Goal: Transaction & Acquisition: Book appointment/travel/reservation

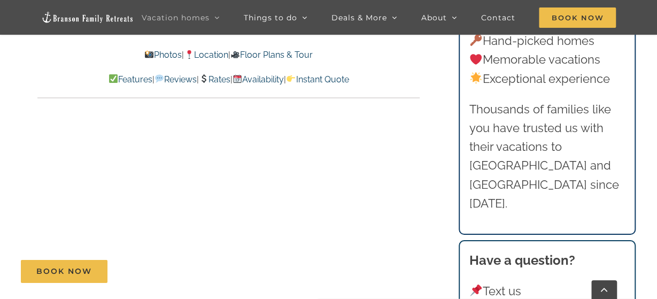
scroll to position [5210, 0]
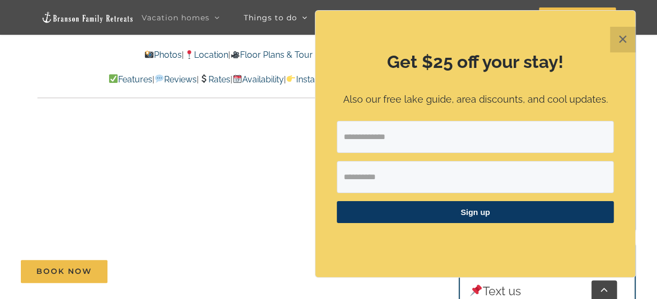
click at [149, 53] on link "Photos" at bounding box center [162, 55] width 37 height 10
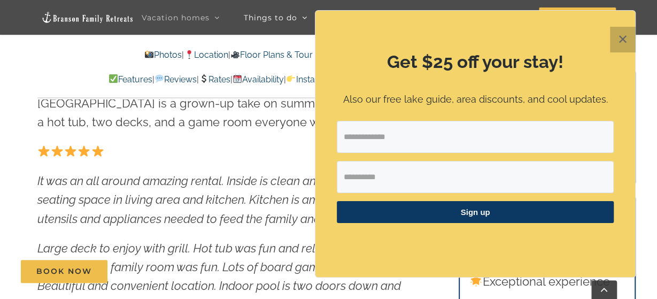
click at [621, 30] on button "✕" at bounding box center [623, 40] width 26 height 26
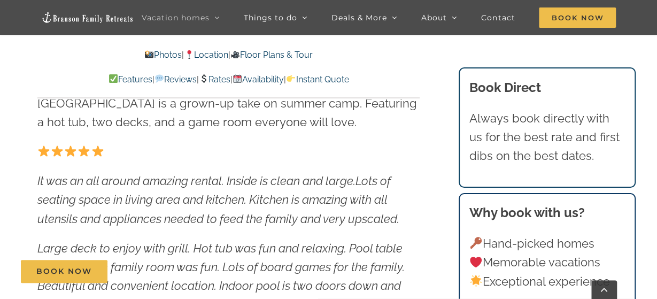
click at [156, 57] on link "Photos" at bounding box center [162, 55] width 37 height 10
click at [154, 53] on link "Photos" at bounding box center [162, 55] width 37 height 10
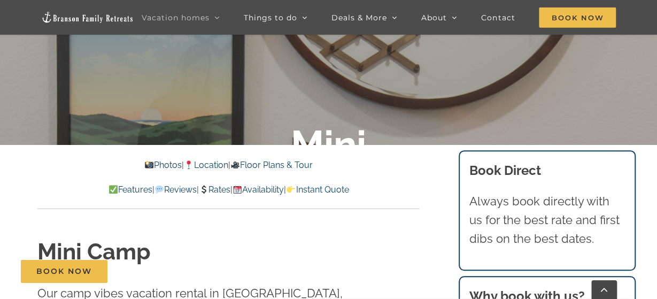
scroll to position [167, 0]
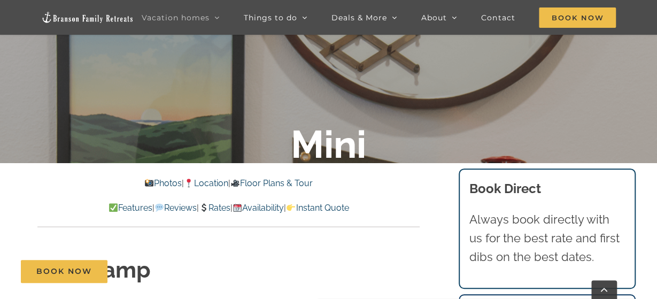
click at [158, 182] on link "Photos" at bounding box center [162, 183] width 37 height 10
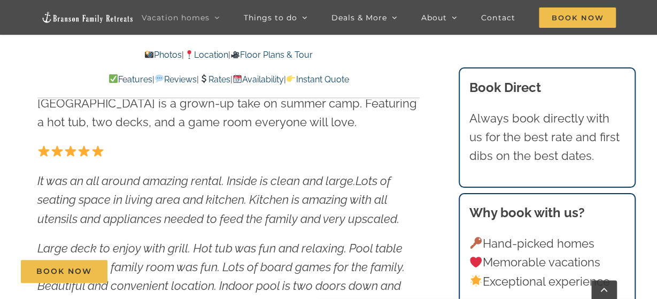
click at [145, 55] on img at bounding box center [149, 54] width 9 height 9
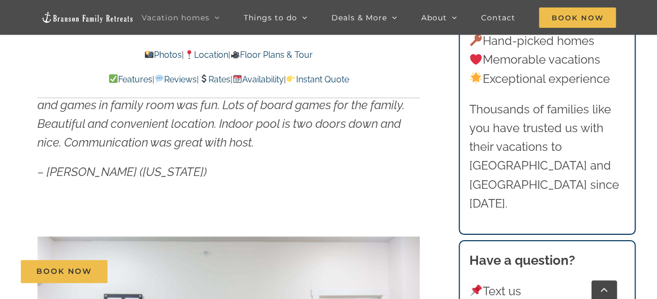
scroll to position [723, 0]
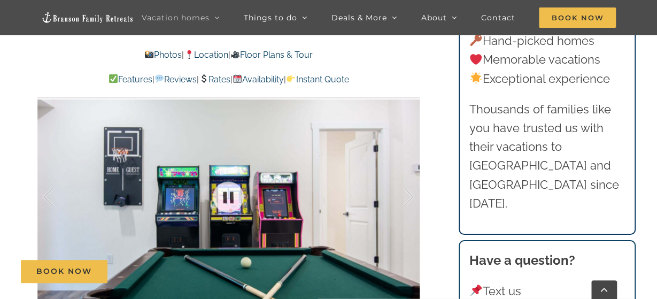
click at [291, 205] on div at bounding box center [228, 197] width 382 height 314
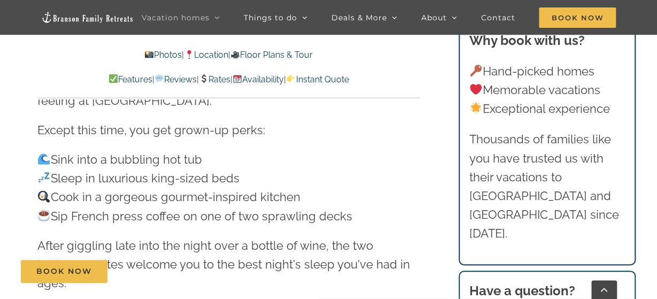
scroll to position [834, 0]
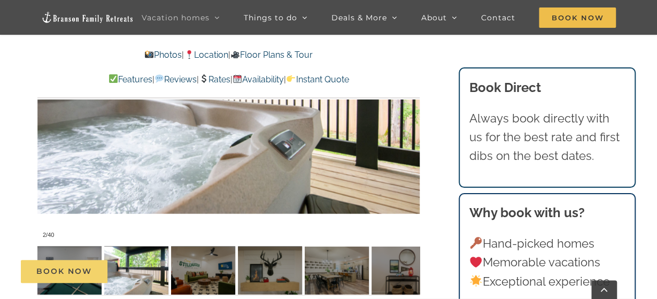
click at [75, 282] on link "Book Now" at bounding box center [64, 271] width 87 height 23
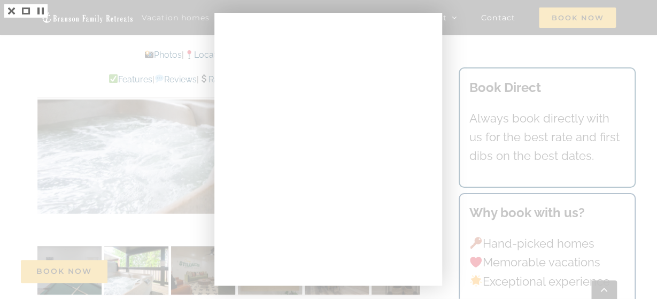
click at [149, 84] on div at bounding box center [328, 149] width 657 height 299
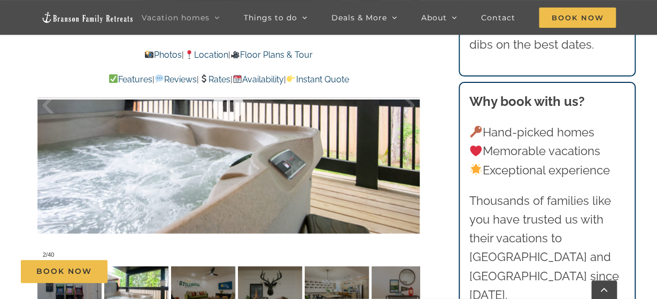
scroll to position [834, 0]
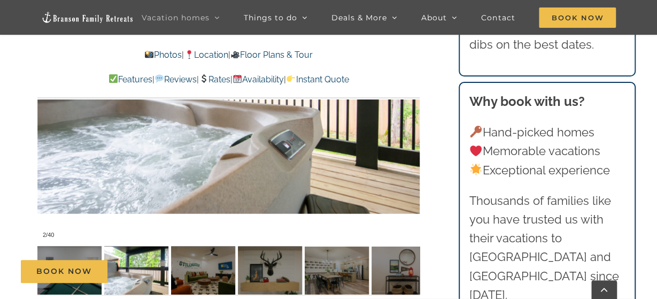
click at [205, 266] on div "Book Now" at bounding box center [337, 271] width 632 height 23
click at [259, 145] on div at bounding box center [228, 86] width 382 height 314
click at [160, 78] on link "Reviews" at bounding box center [175, 79] width 42 height 10
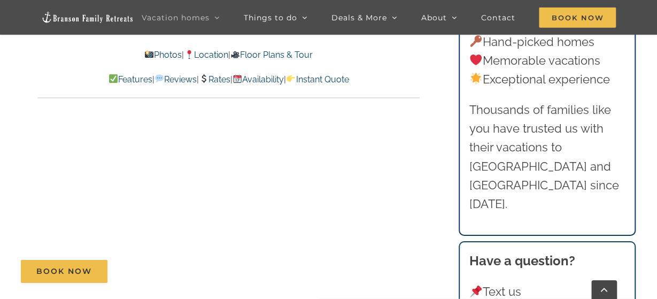
scroll to position [6093, 0]
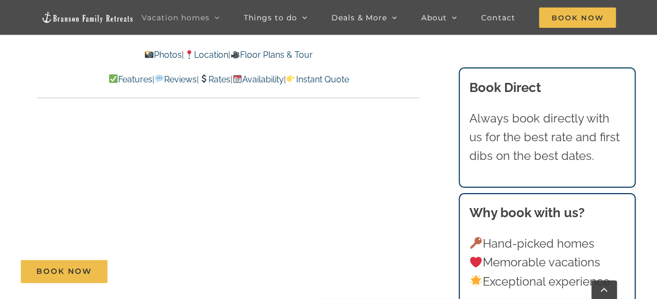
click at [239, 277] on div "Book Now" at bounding box center [337, 271] width 632 height 23
click at [245, 272] on div "Book Now" at bounding box center [337, 271] width 632 height 23
click at [108, 79] on link "Features" at bounding box center [130, 79] width 44 height 10
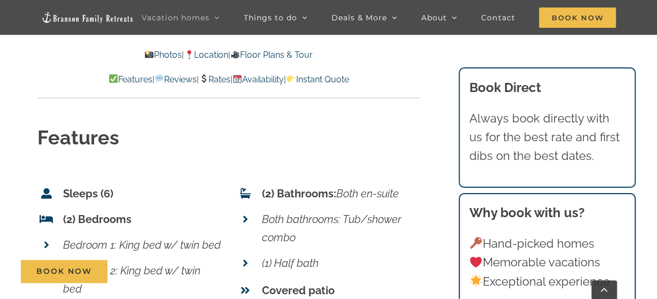
click at [158, 57] on link "Photos" at bounding box center [162, 55] width 37 height 10
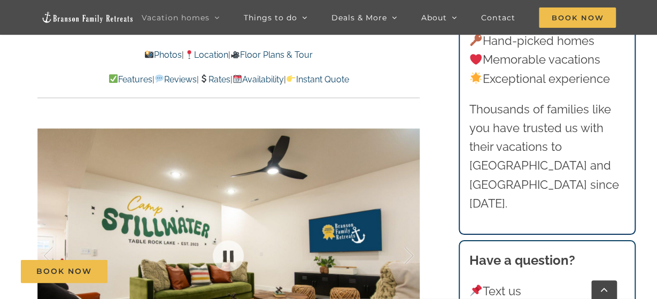
scroll to position [672, 0]
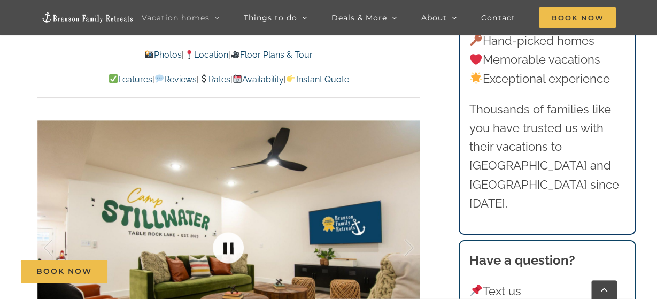
click at [233, 253] on link at bounding box center [228, 247] width 43 height 43
click at [232, 250] on link at bounding box center [228, 247] width 43 height 43
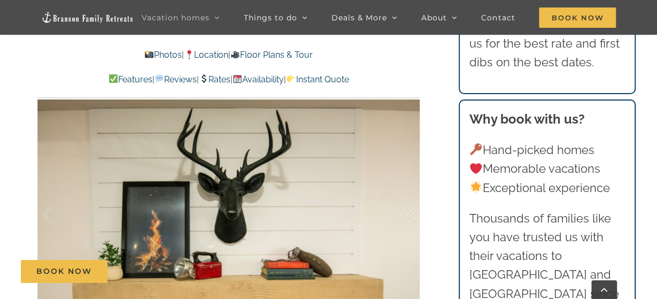
scroll to position [727, 0]
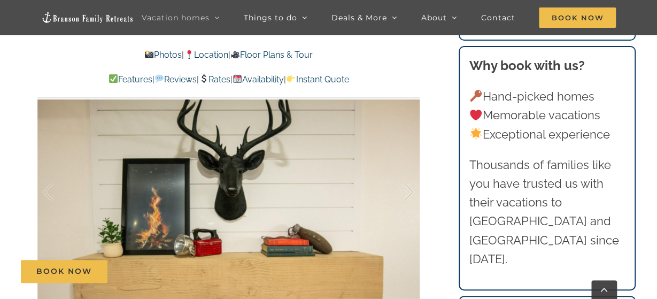
click at [359, 192] on div at bounding box center [228, 192] width 382 height 314
click at [409, 197] on div at bounding box center [397, 192] width 33 height 66
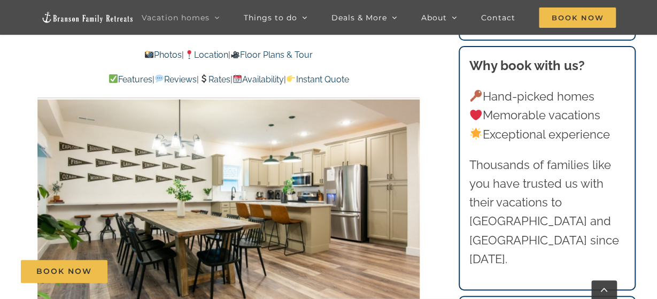
click at [407, 196] on div at bounding box center [228, 192] width 382 height 314
click at [408, 187] on div at bounding box center [397, 192] width 33 height 66
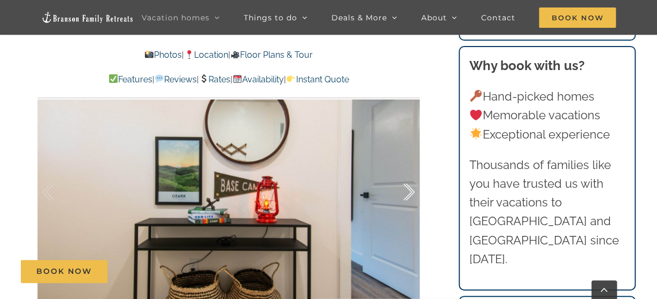
click at [408, 187] on div at bounding box center [397, 192] width 33 height 66
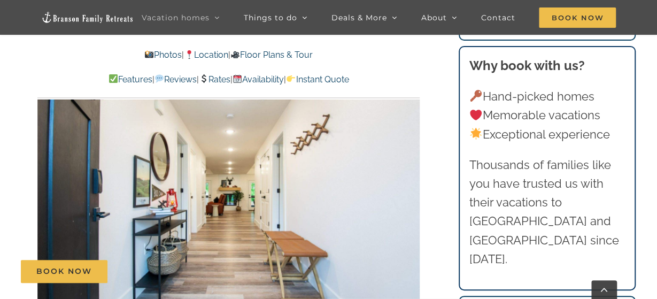
click at [408, 187] on div at bounding box center [228, 192] width 382 height 314
click at [413, 191] on div at bounding box center [397, 192] width 33 height 66
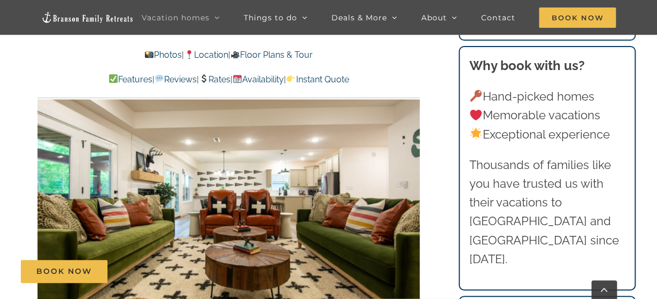
click at [413, 191] on div at bounding box center [228, 192] width 382 height 314
click at [413, 188] on div at bounding box center [397, 192] width 33 height 66
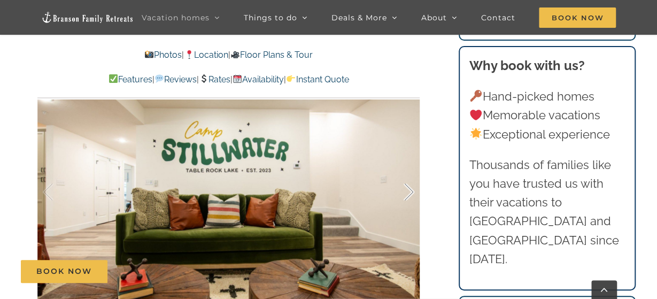
click at [413, 188] on div at bounding box center [397, 192] width 33 height 66
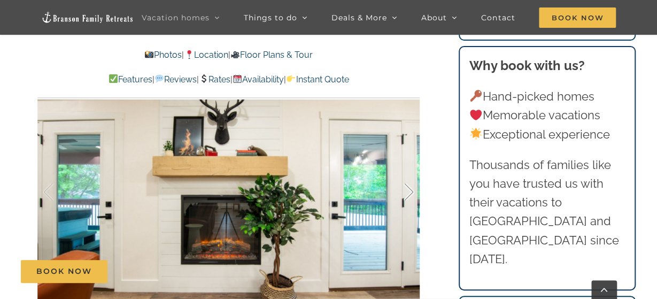
click at [413, 188] on div at bounding box center [397, 192] width 33 height 66
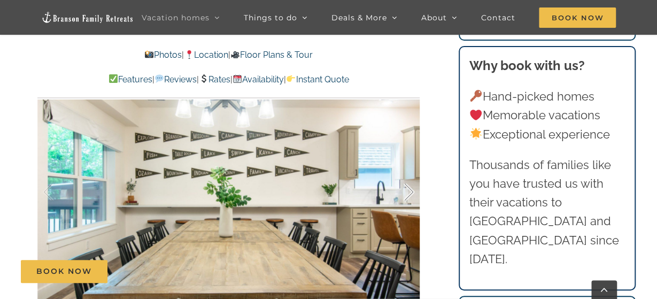
click at [413, 188] on div at bounding box center [397, 192] width 33 height 66
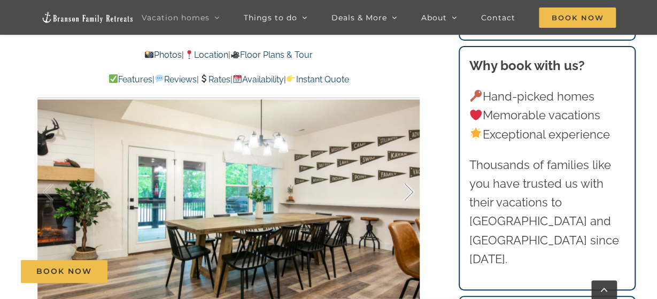
click at [413, 189] on div at bounding box center [397, 192] width 33 height 66
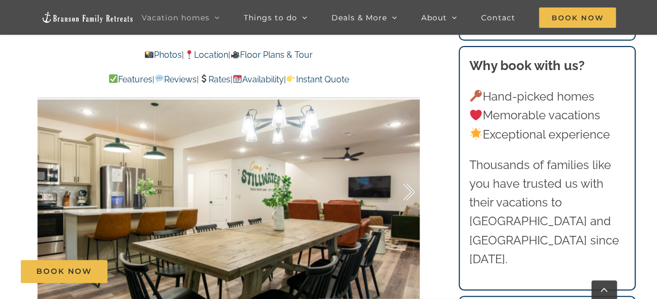
click at [411, 191] on div at bounding box center [397, 192] width 33 height 66
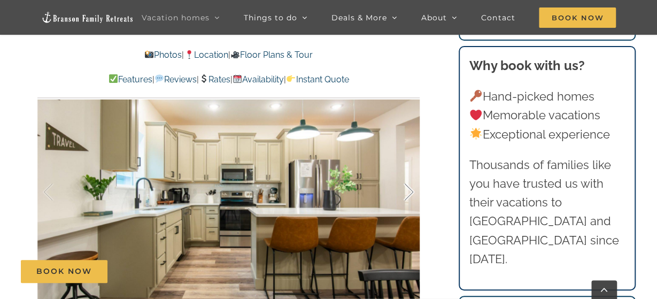
click at [411, 191] on div at bounding box center [397, 192] width 33 height 66
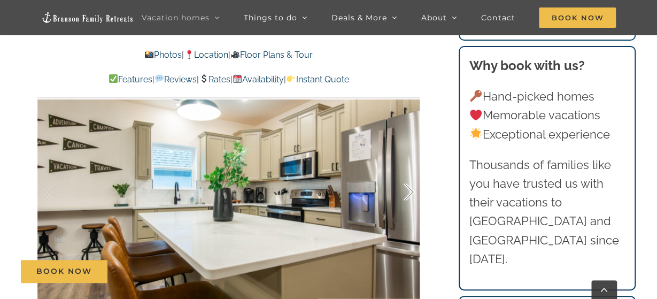
click at [411, 191] on div at bounding box center [397, 192] width 33 height 66
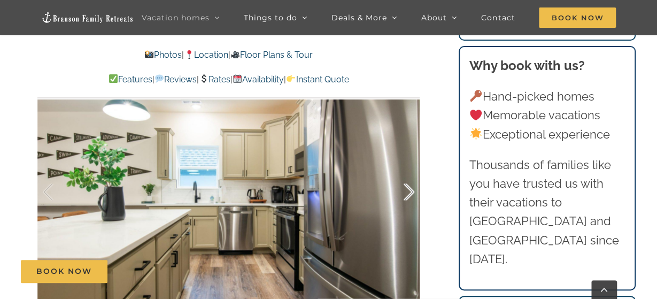
click at [410, 191] on div at bounding box center [397, 192] width 33 height 66
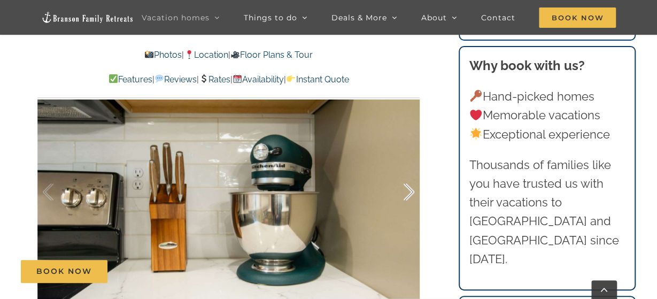
click at [408, 192] on div at bounding box center [397, 192] width 33 height 66
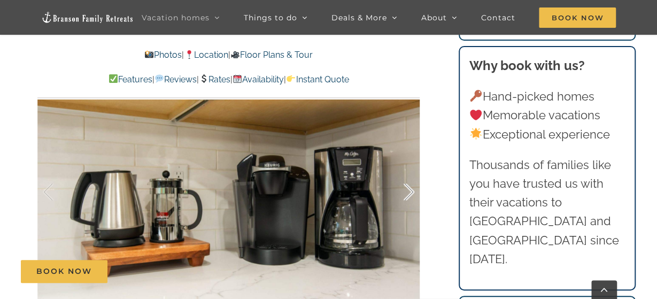
click at [410, 192] on div at bounding box center [397, 192] width 33 height 66
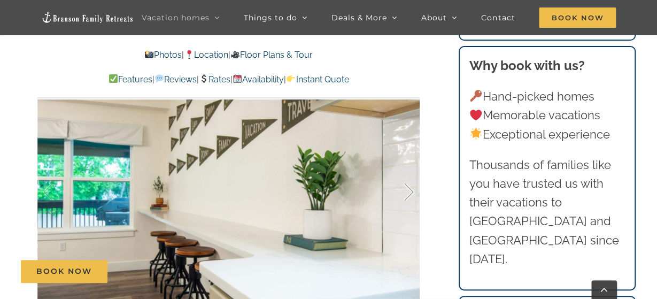
click at [409, 195] on div at bounding box center [397, 192] width 33 height 66
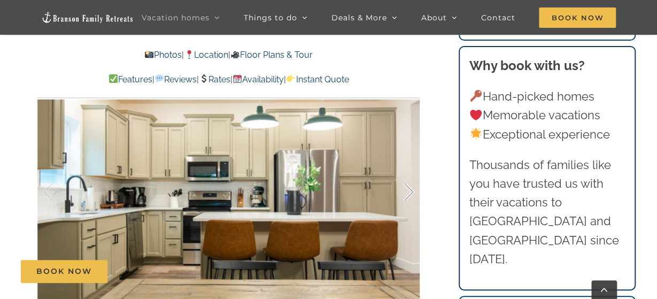
click at [409, 195] on div at bounding box center [397, 192] width 33 height 66
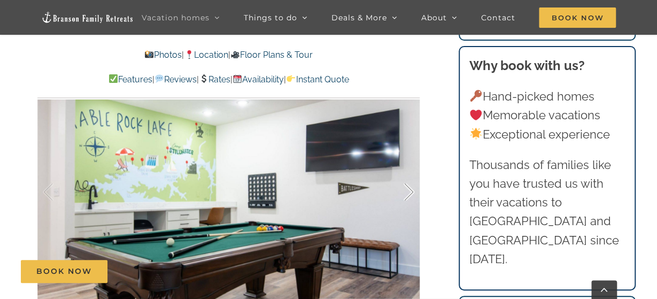
click at [407, 195] on div at bounding box center [397, 192] width 33 height 66
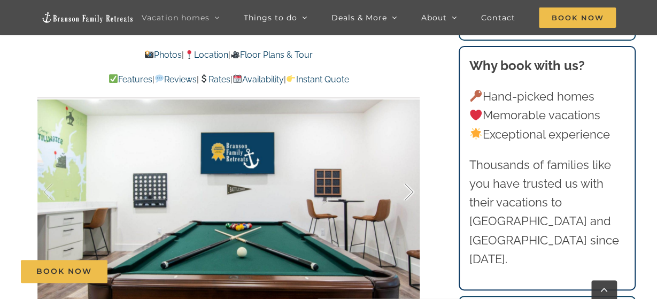
click at [407, 193] on div at bounding box center [397, 192] width 33 height 66
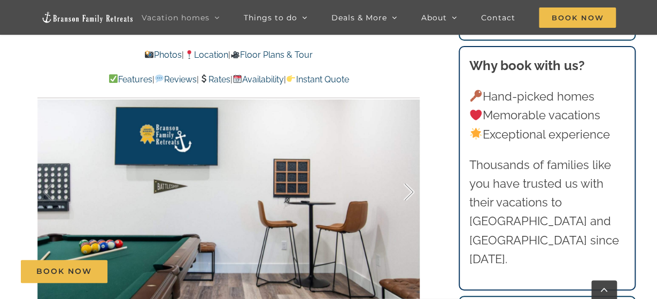
click at [407, 193] on div at bounding box center [397, 192] width 33 height 66
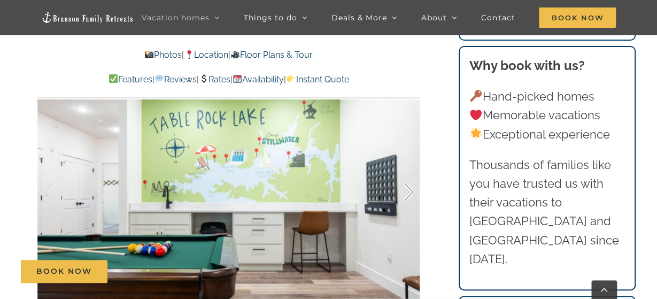
click at [407, 193] on div at bounding box center [397, 192] width 33 height 66
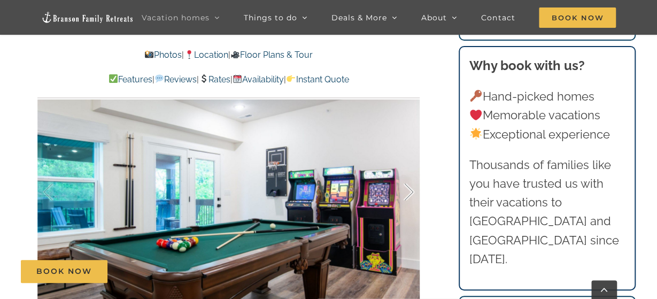
click at [408, 191] on div at bounding box center [397, 192] width 33 height 66
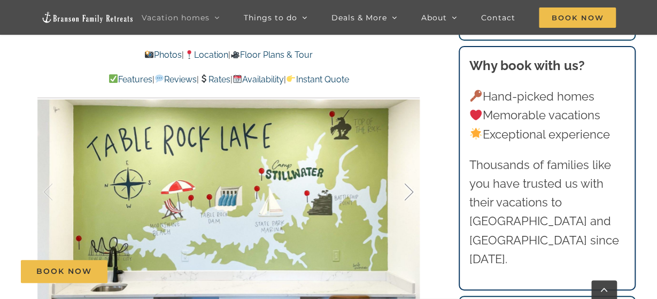
click at [408, 191] on div at bounding box center [397, 192] width 33 height 66
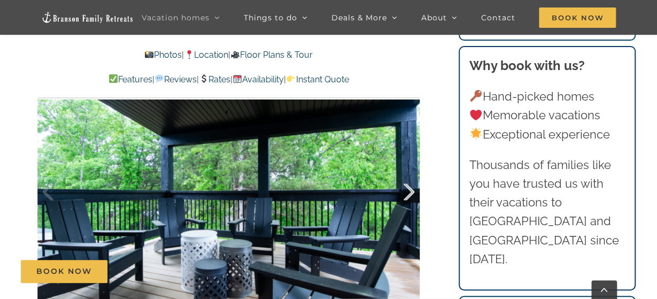
click at [408, 191] on div at bounding box center [397, 192] width 33 height 66
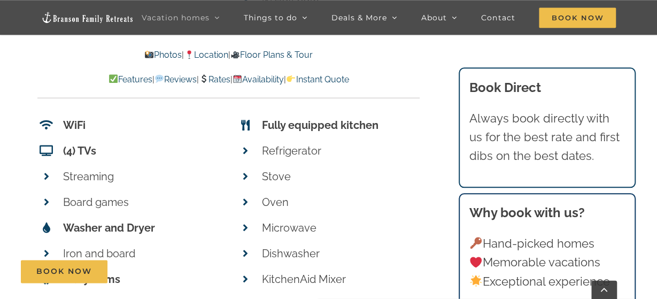
scroll to position [3896, 0]
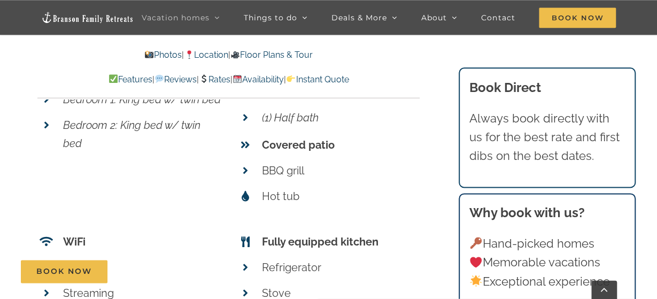
click at [145, 55] on img at bounding box center [149, 54] width 9 height 9
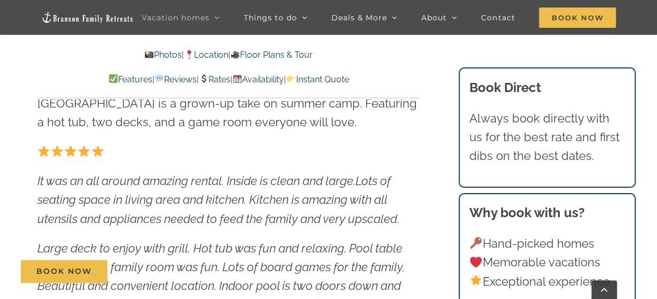
click at [152, 54] on link "Photos" at bounding box center [162, 55] width 37 height 10
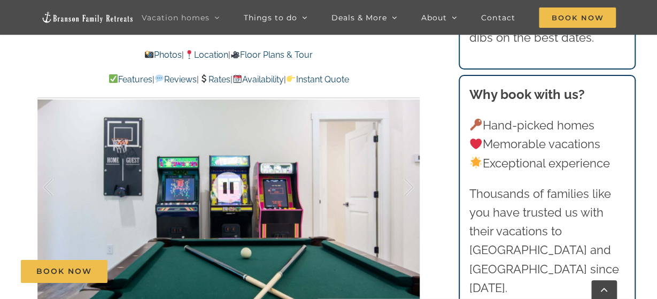
scroll to position [723, 0]
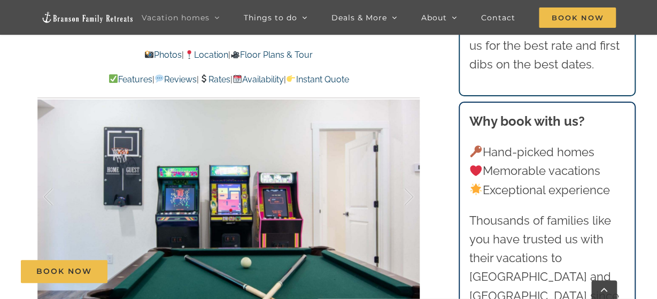
click at [283, 245] on div at bounding box center [228, 197] width 382 height 314
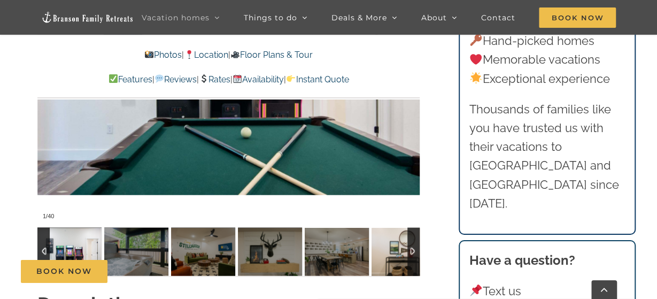
scroll to position [889, 0]
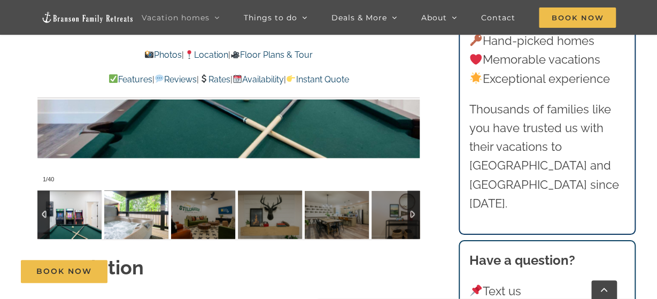
click at [160, 219] on img at bounding box center [136, 214] width 64 height 48
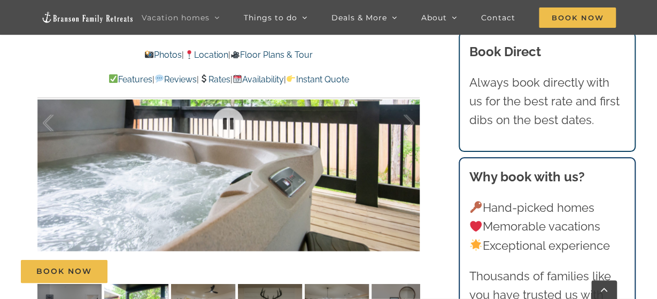
scroll to position [723, 0]
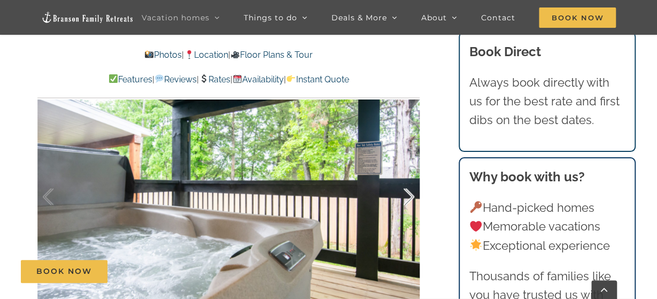
click at [408, 199] on div at bounding box center [397, 197] width 33 height 66
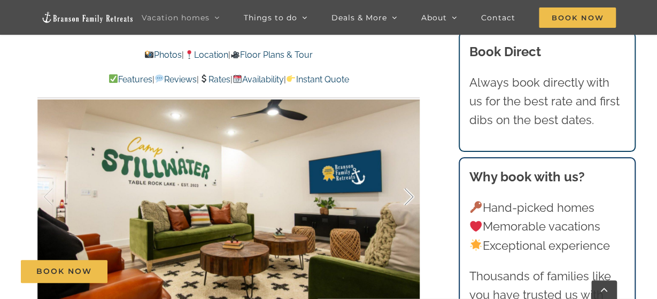
click at [409, 192] on div at bounding box center [397, 197] width 33 height 66
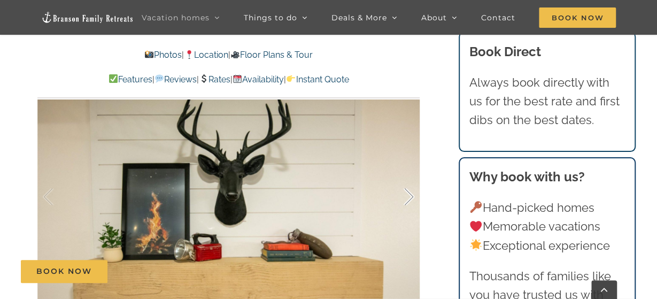
click at [405, 196] on div at bounding box center [397, 197] width 33 height 66
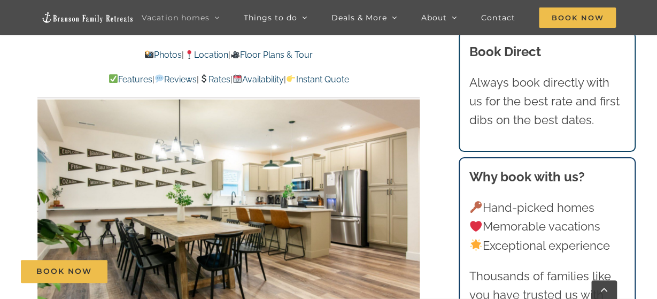
click at [405, 196] on div at bounding box center [228, 197] width 382 height 314
click at [413, 197] on div at bounding box center [397, 197] width 33 height 66
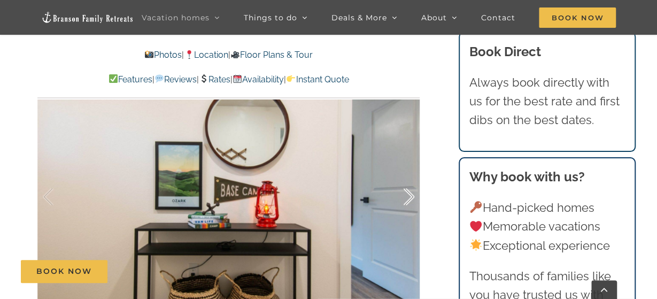
click at [413, 197] on div at bounding box center [397, 197] width 33 height 66
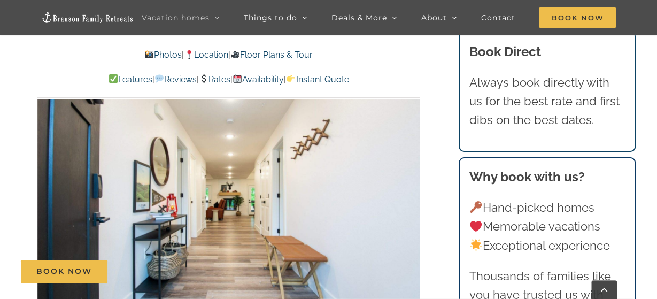
click at [413, 197] on div at bounding box center [429, 197] width 33 height 66
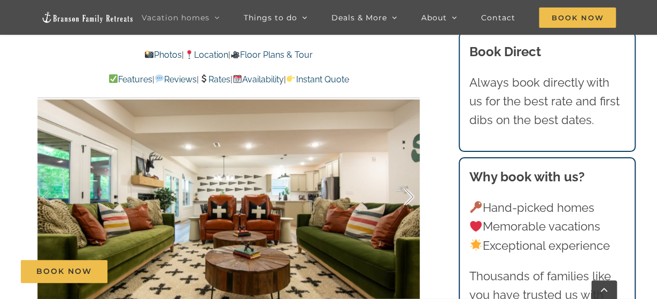
click at [407, 197] on div at bounding box center [397, 197] width 33 height 66
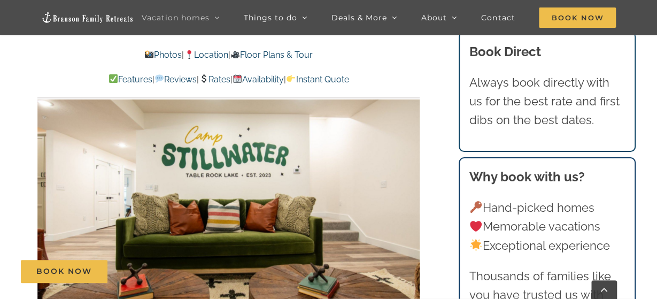
click at [407, 197] on div at bounding box center [228, 197] width 382 height 314
click at [413, 196] on div at bounding box center [397, 197] width 33 height 66
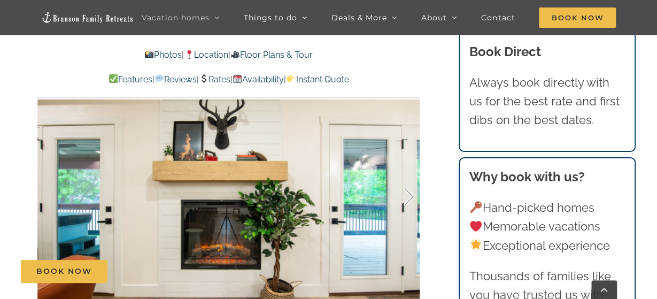
click at [406, 200] on div at bounding box center [397, 197] width 33 height 66
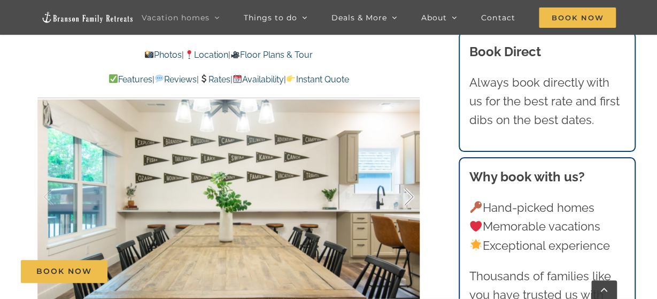
click at [406, 199] on div at bounding box center [397, 197] width 33 height 66
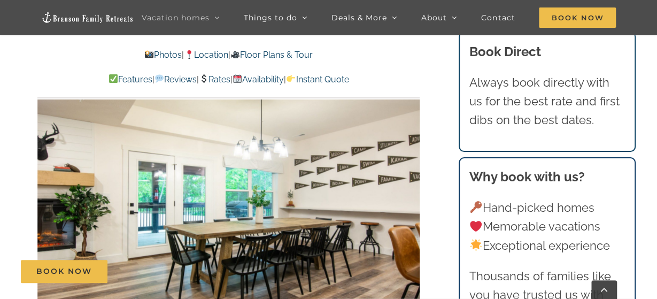
click at [406, 199] on div at bounding box center [228, 197] width 382 height 314
click at [413, 195] on div at bounding box center [397, 197] width 33 height 66
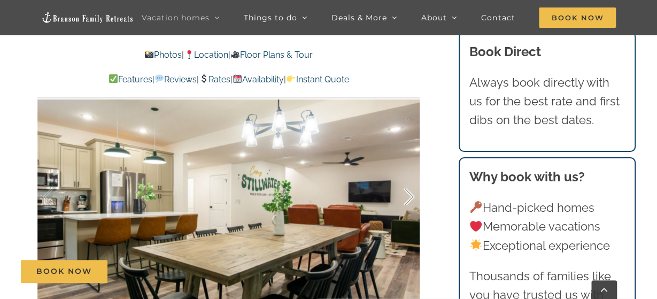
click at [408, 199] on div at bounding box center [397, 197] width 33 height 66
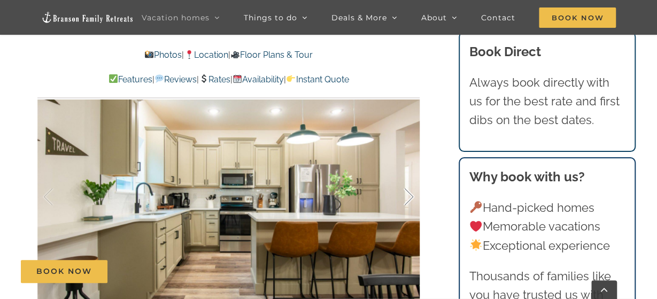
click at [408, 199] on div at bounding box center [397, 197] width 33 height 66
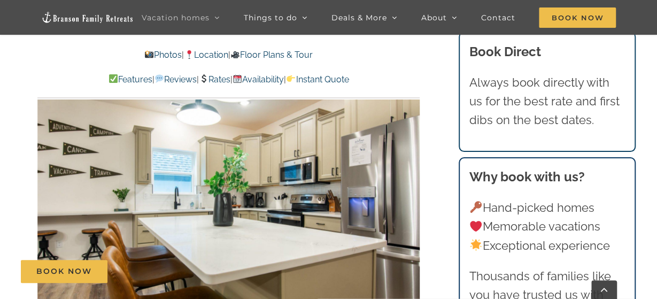
click at [408, 199] on div at bounding box center [228, 197] width 382 height 314
click at [409, 195] on div at bounding box center [397, 197] width 33 height 66
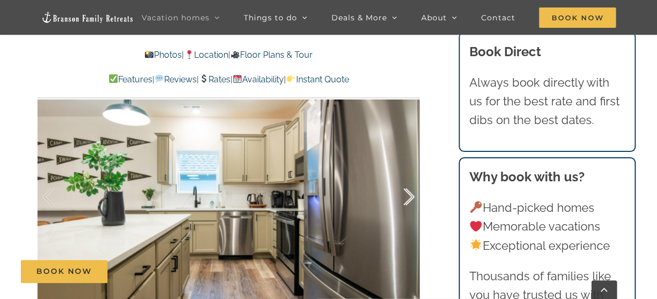
click at [409, 195] on div at bounding box center [397, 197] width 33 height 66
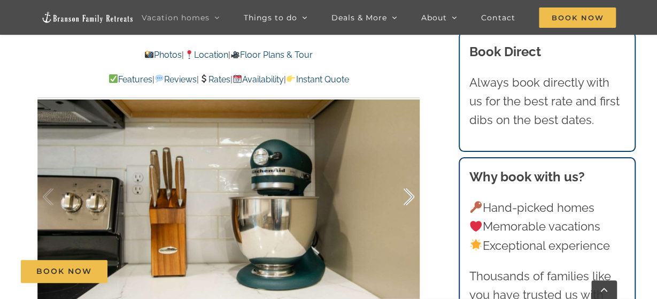
click at [409, 195] on div at bounding box center [397, 197] width 33 height 66
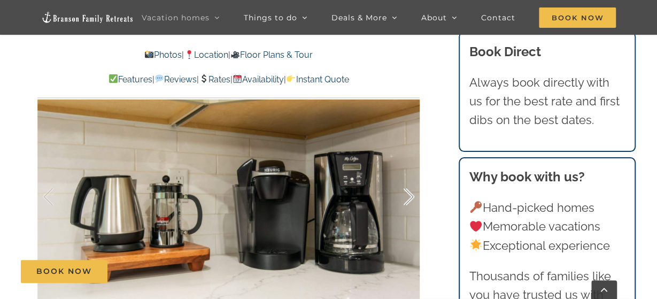
click at [409, 195] on div at bounding box center [397, 197] width 33 height 66
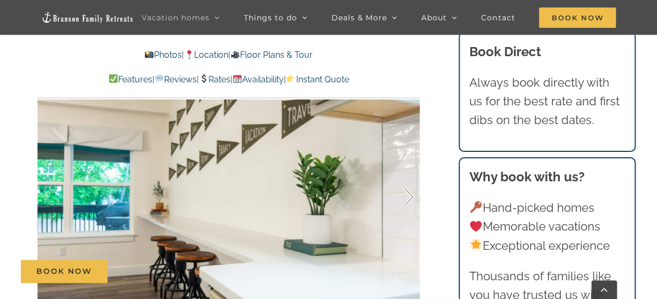
click at [409, 195] on div at bounding box center [397, 197] width 33 height 66
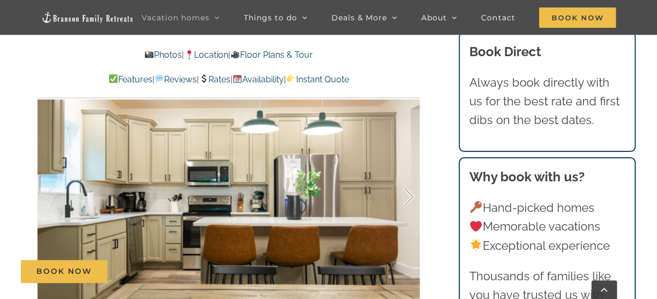
click at [409, 195] on div at bounding box center [397, 197] width 33 height 66
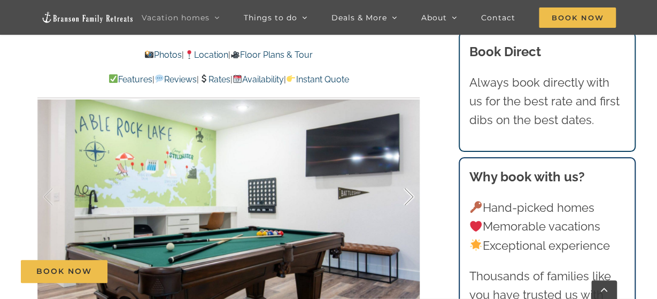
click at [409, 195] on div at bounding box center [397, 197] width 33 height 66
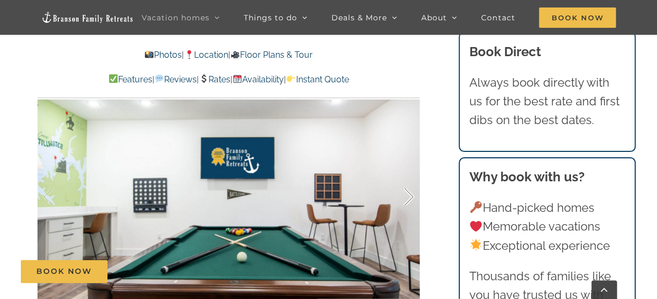
click at [409, 195] on div at bounding box center [397, 197] width 33 height 66
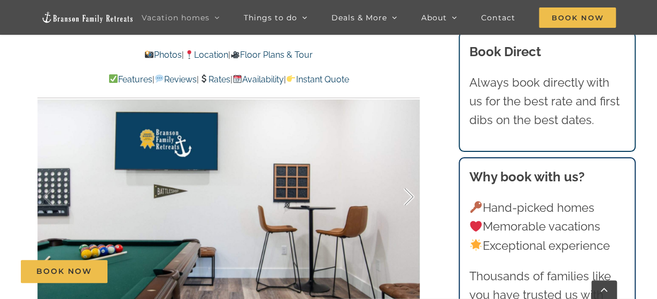
click at [409, 195] on div at bounding box center [397, 197] width 33 height 66
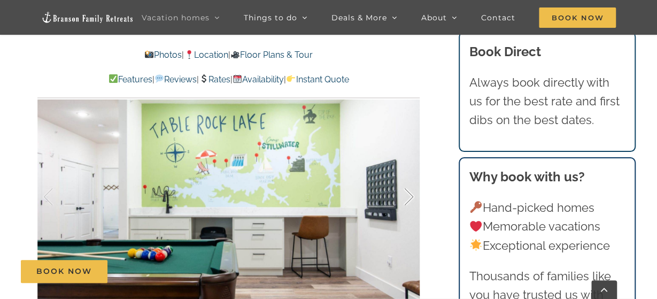
click at [409, 195] on div at bounding box center [397, 197] width 33 height 66
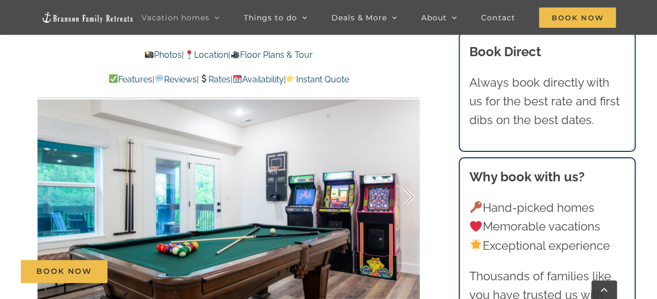
click at [409, 195] on div at bounding box center [397, 197] width 33 height 66
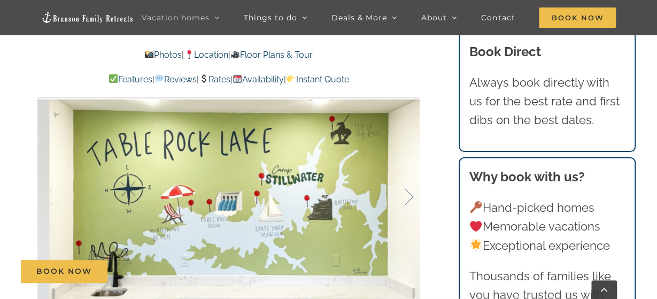
click at [409, 195] on div at bounding box center [397, 197] width 33 height 66
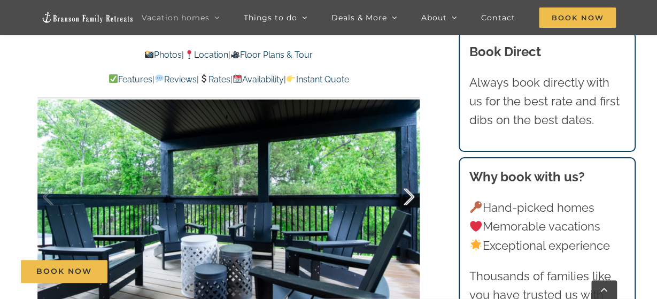
click at [409, 196] on div at bounding box center [397, 197] width 33 height 66
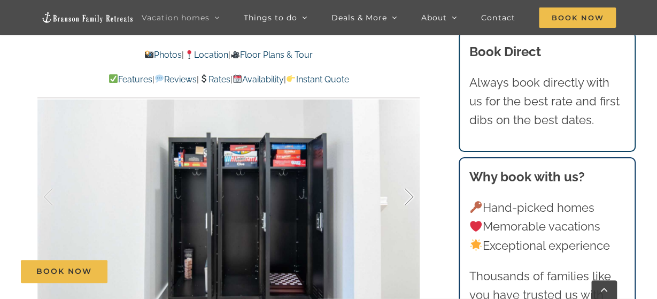
click at [409, 196] on div at bounding box center [397, 197] width 33 height 66
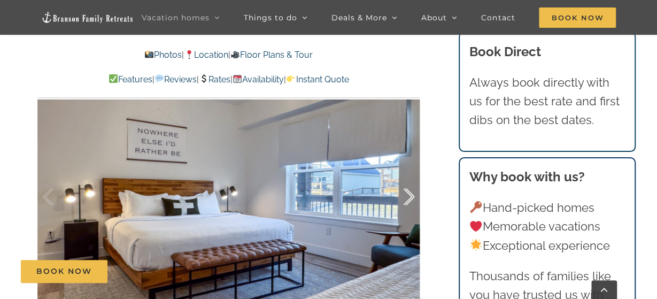
click at [409, 195] on div at bounding box center [397, 197] width 33 height 66
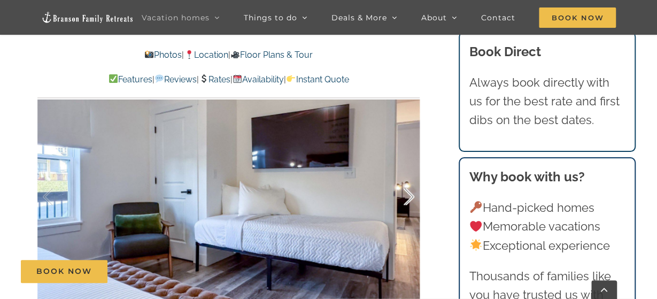
click at [409, 195] on div at bounding box center [397, 197] width 33 height 66
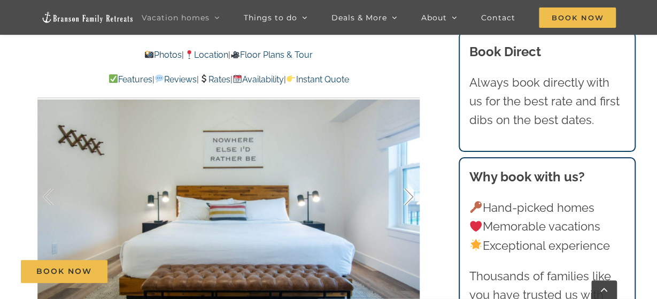
click at [408, 197] on div at bounding box center [397, 197] width 33 height 66
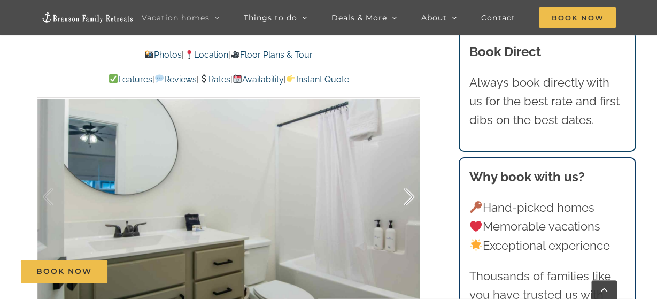
click at [408, 197] on div at bounding box center [397, 197] width 33 height 66
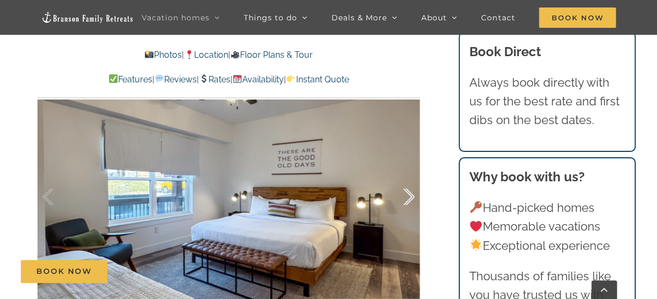
click at [408, 197] on div at bounding box center [397, 197] width 33 height 66
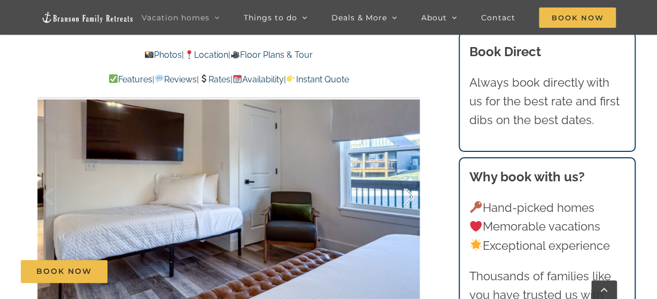
click at [408, 198] on div at bounding box center [397, 197] width 33 height 66
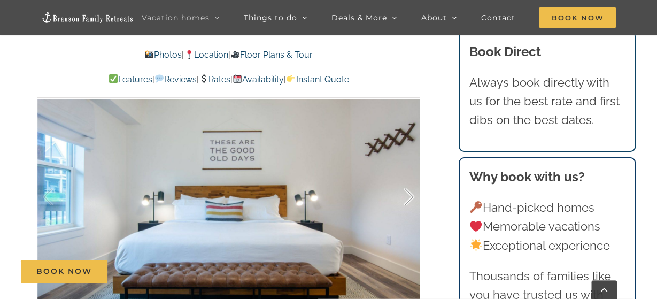
click at [408, 198] on div at bounding box center [397, 197] width 33 height 66
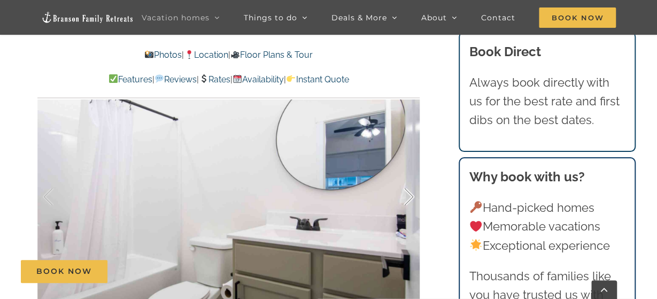
click at [408, 198] on div at bounding box center [397, 197] width 33 height 66
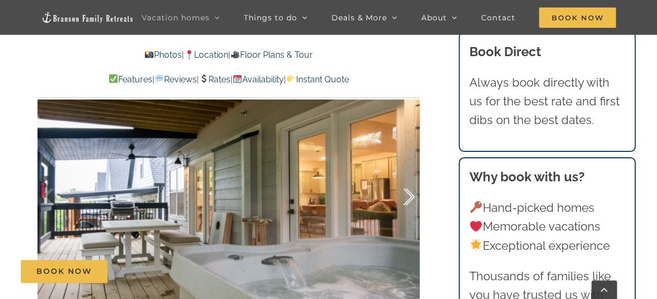
click at [408, 198] on div at bounding box center [397, 197] width 33 height 66
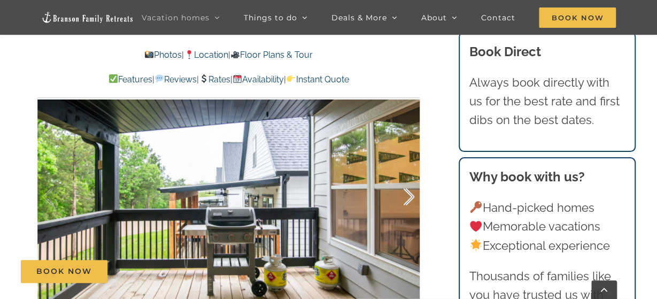
click at [408, 198] on div at bounding box center [397, 197] width 33 height 66
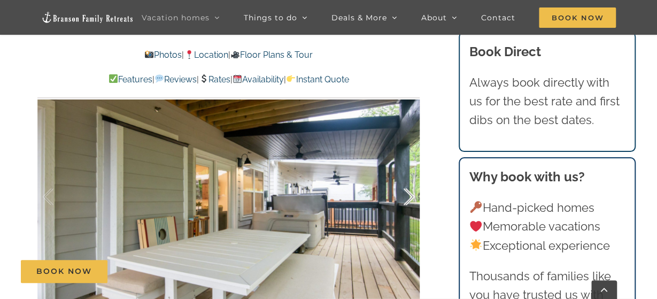
click at [410, 198] on div at bounding box center [397, 197] width 33 height 66
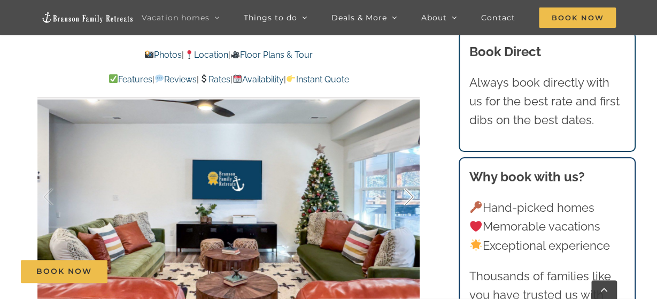
click at [410, 198] on div at bounding box center [397, 197] width 33 height 66
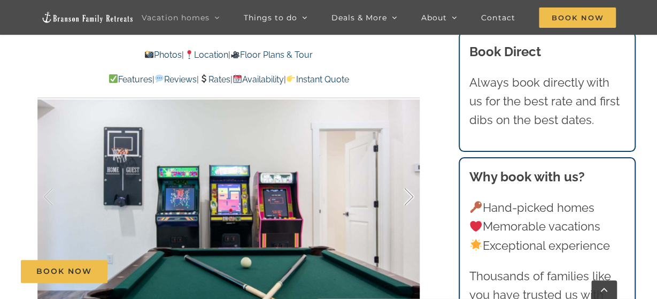
click at [410, 198] on div at bounding box center [397, 197] width 33 height 66
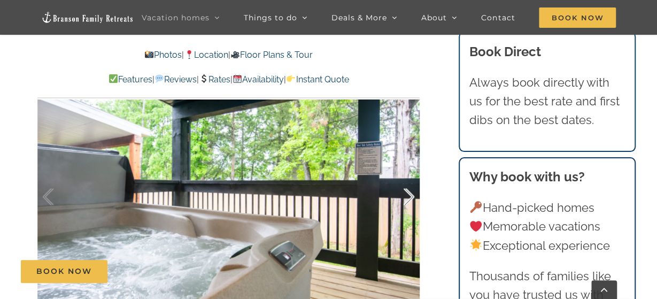
click at [410, 198] on div at bounding box center [397, 197] width 33 height 66
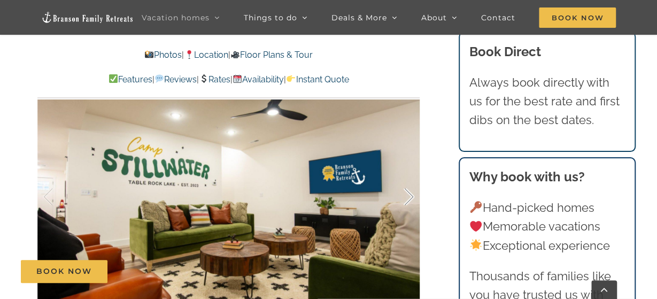
click at [410, 198] on div at bounding box center [397, 197] width 33 height 66
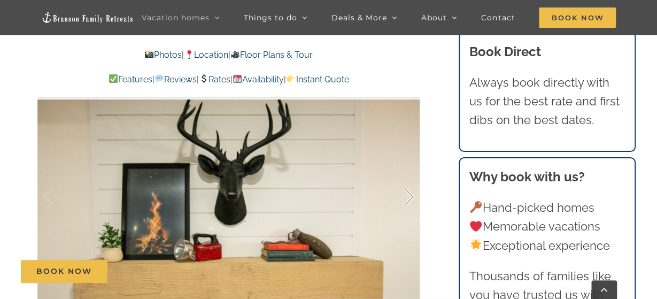
click at [410, 198] on div at bounding box center [397, 197] width 33 height 66
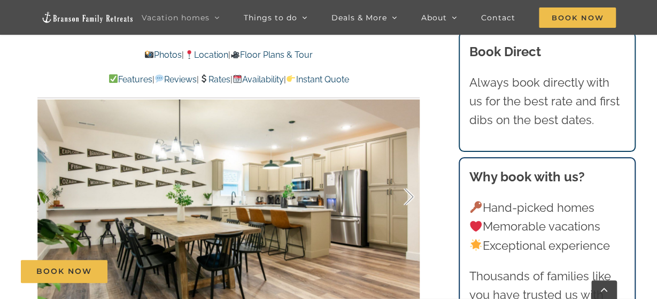
click at [410, 198] on div at bounding box center [397, 197] width 33 height 66
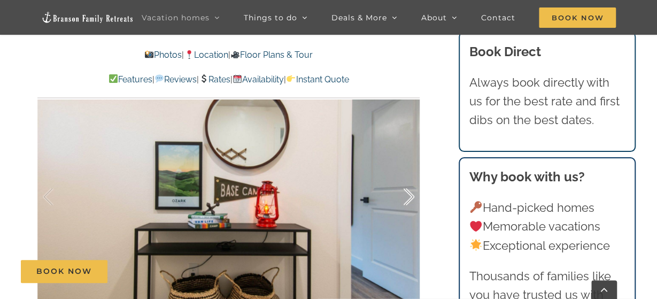
click at [410, 198] on div at bounding box center [397, 197] width 33 height 66
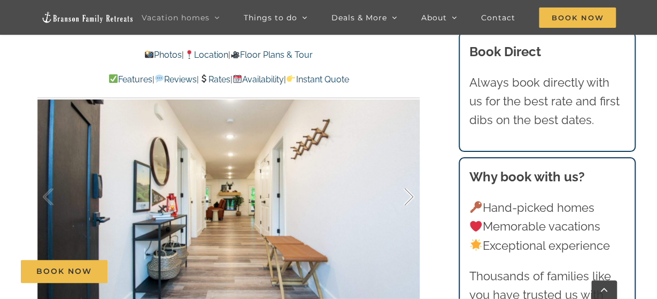
click at [410, 198] on div at bounding box center [397, 197] width 33 height 66
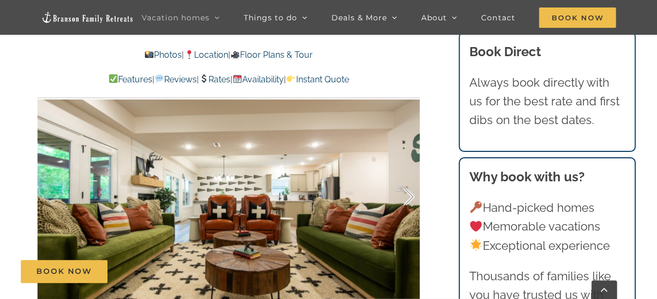
click at [410, 198] on div at bounding box center [397, 197] width 33 height 66
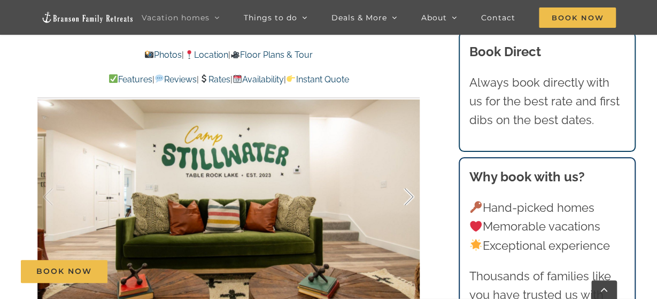
click at [410, 198] on div at bounding box center [397, 197] width 33 height 66
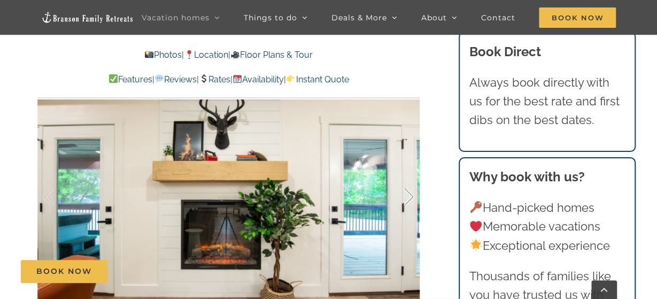
click at [410, 198] on div at bounding box center [397, 197] width 33 height 66
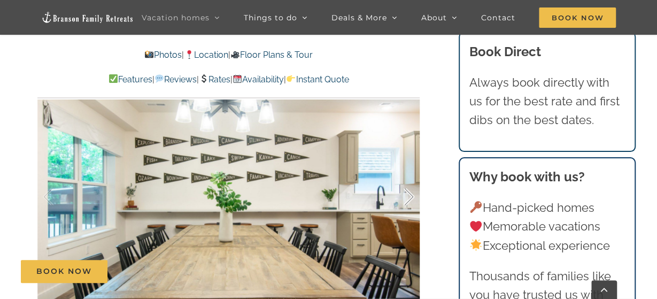
click at [410, 199] on div at bounding box center [397, 197] width 33 height 66
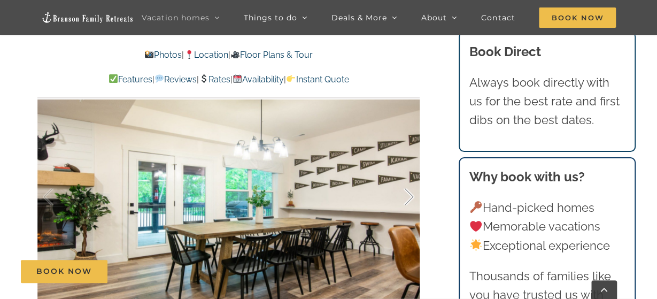
click at [410, 199] on div at bounding box center [397, 197] width 33 height 66
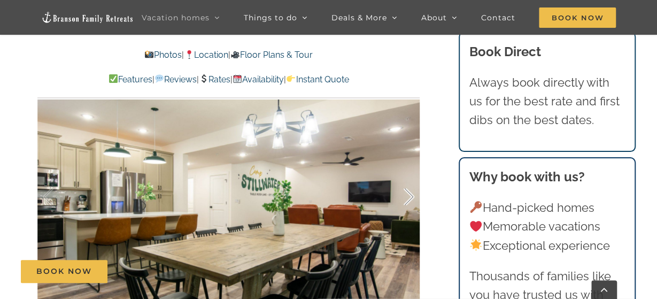
click at [410, 199] on div at bounding box center [397, 197] width 33 height 66
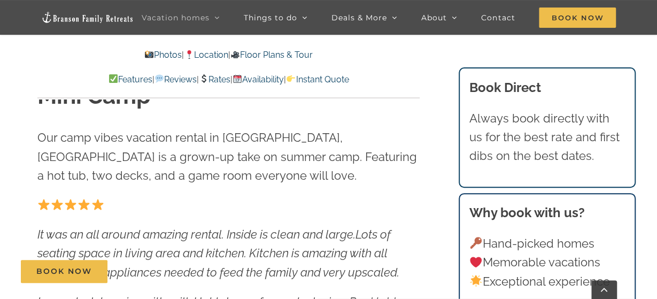
scroll to position [334, 0]
